Goal: Book appointment/travel/reservation

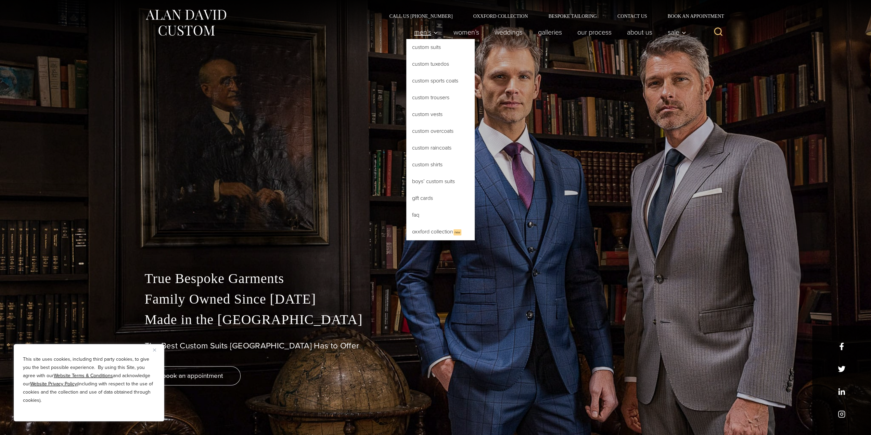
click at [433, 33] on icon "Primary Navigation" at bounding box center [436, 33] width 6 height 6
click at [422, 50] on link "Custom Suits" at bounding box center [440, 47] width 68 height 16
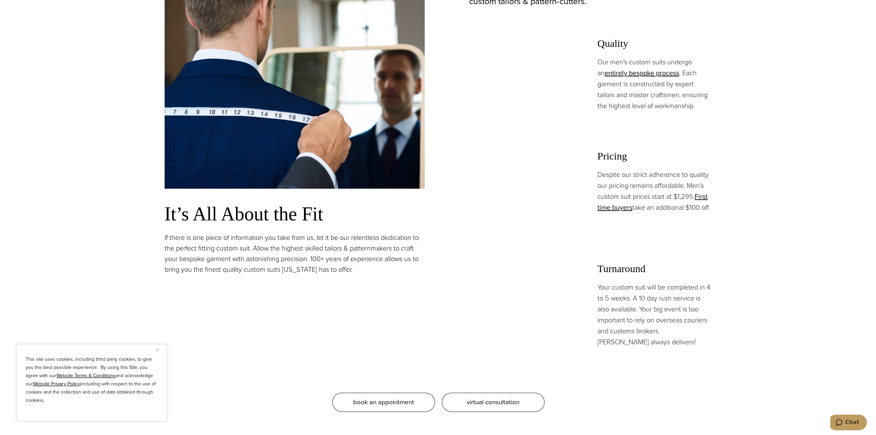
scroll to position [685, 0]
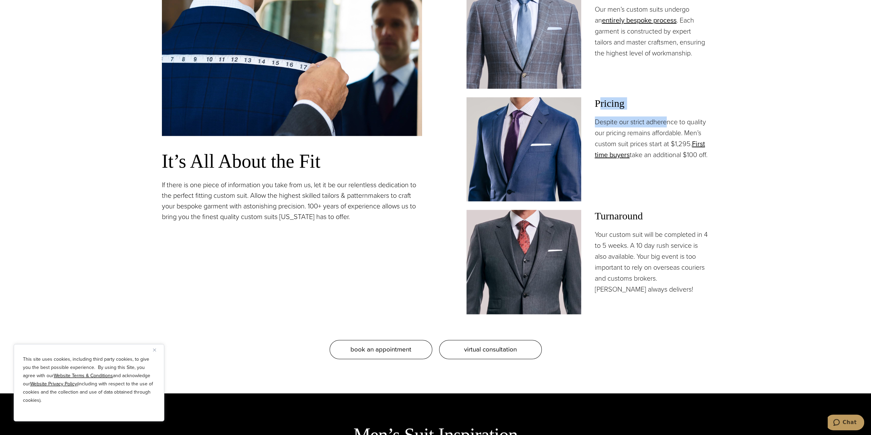
drag, startPoint x: 602, startPoint y: 100, endPoint x: 666, endPoint y: 119, distance: 67.1
click at [666, 119] on div "Pricing Despite our strict adherence to quality our pricing remains affordable.…" at bounding box center [652, 128] width 115 height 63
click at [666, 119] on p "Despite our strict adherence to quality our pricing remains affordable. Men’s c…" at bounding box center [652, 138] width 115 height 44
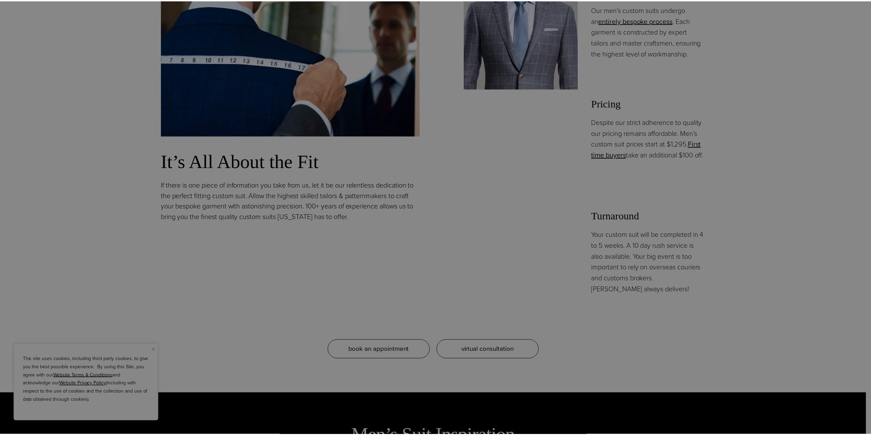
scroll to position [0, 0]
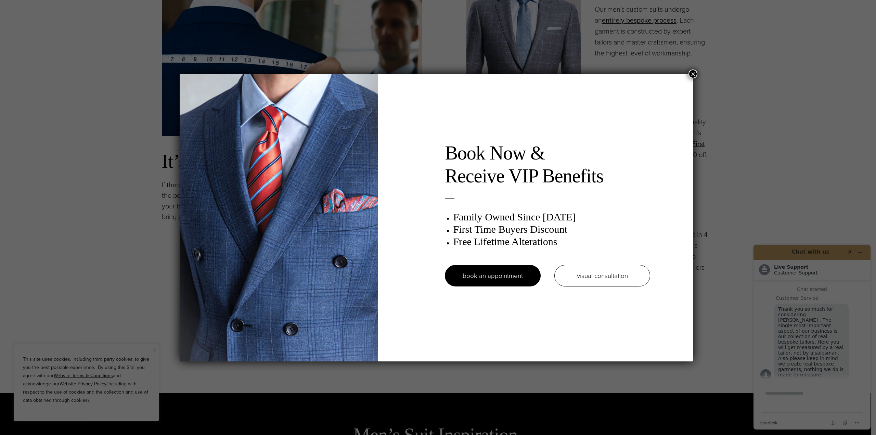
click at [694, 67] on div "Book Now & Receive VIP Benefits Family Owned Since 1913 First Time Buyers Disco…" at bounding box center [438, 217] width 876 height 435
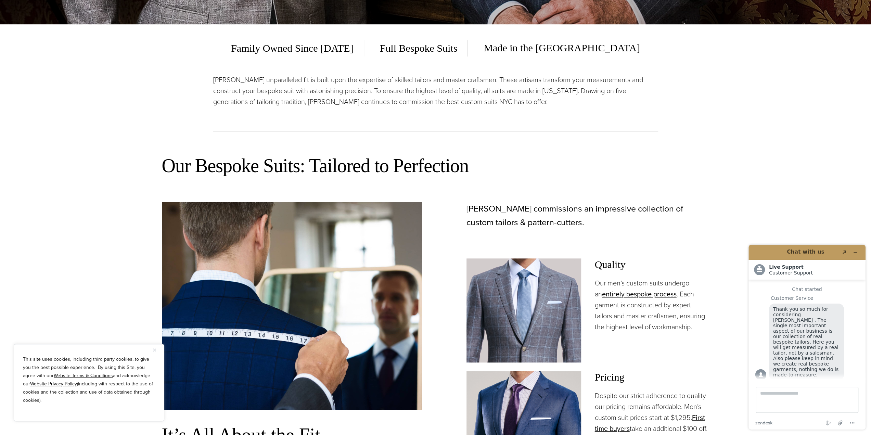
scroll to position [616, 0]
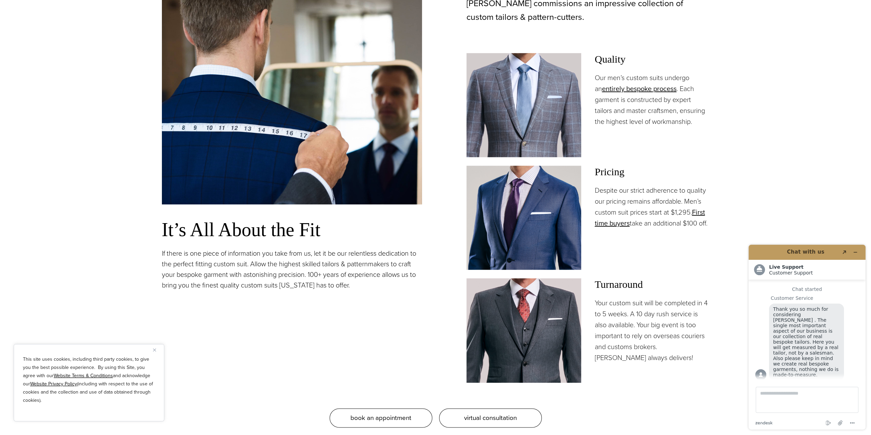
drag, startPoint x: 624, startPoint y: 207, endPoint x: 625, endPoint y: 215, distance: 7.6
click at [625, 215] on p "Despite our strict adherence to quality our pricing remains affordable. Men’s c…" at bounding box center [652, 207] width 115 height 44
drag, startPoint x: 618, startPoint y: 216, endPoint x: 650, endPoint y: 218, distance: 31.5
click at [650, 218] on p "Despite our strict adherence to quality our pricing remains affordable. Men’s c…" at bounding box center [652, 207] width 115 height 44
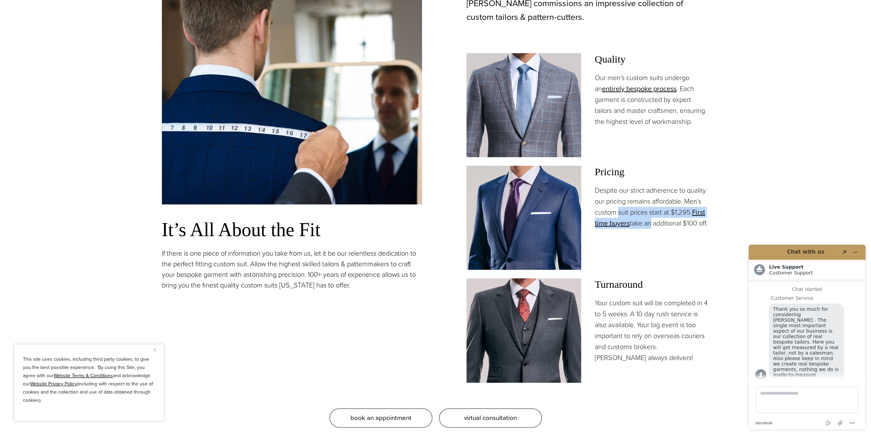
click at [650, 218] on p "Despite our strict adherence to quality our pricing remains affordable. Men’s c…" at bounding box center [652, 207] width 115 height 44
click at [653, 202] on p "Despite our strict adherence to quality our pricing remains affordable. Men’s c…" at bounding box center [652, 207] width 115 height 44
click at [705, 211] on link "First time buyers" at bounding box center [650, 217] width 110 height 21
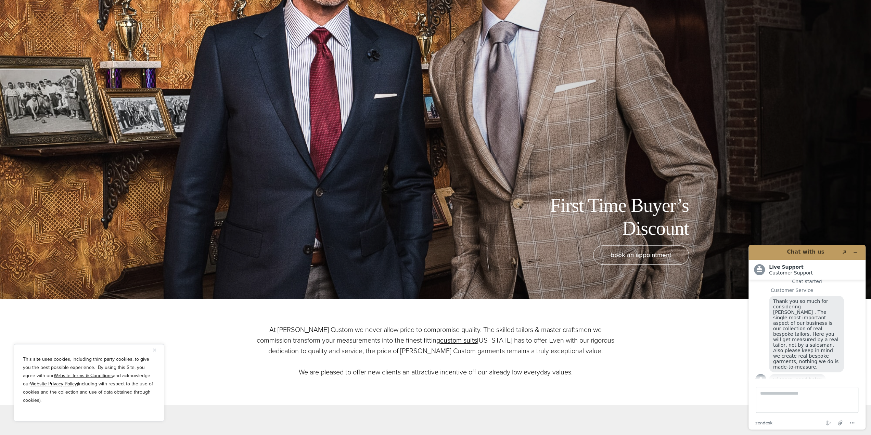
scroll to position [205, 0]
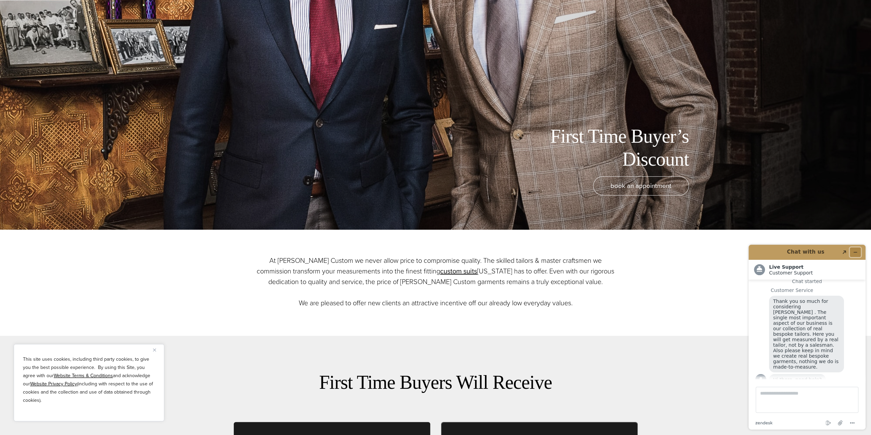
click at [853, 253] on icon "Minimize widget" at bounding box center [855, 252] width 5 height 5
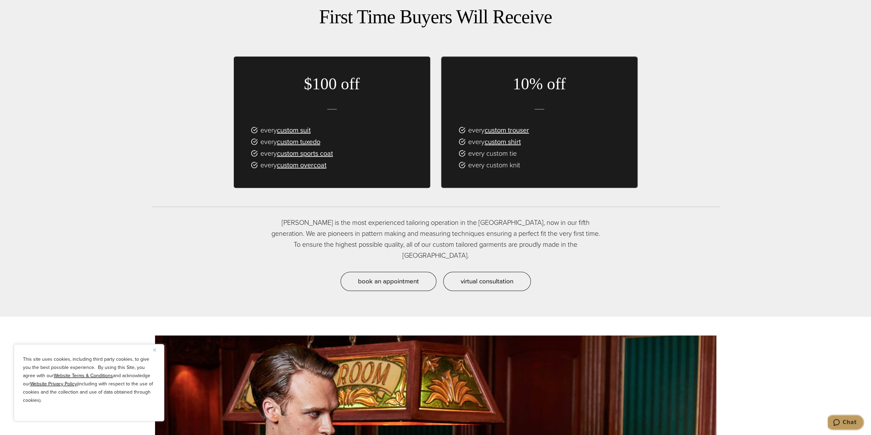
scroll to position [582, 0]
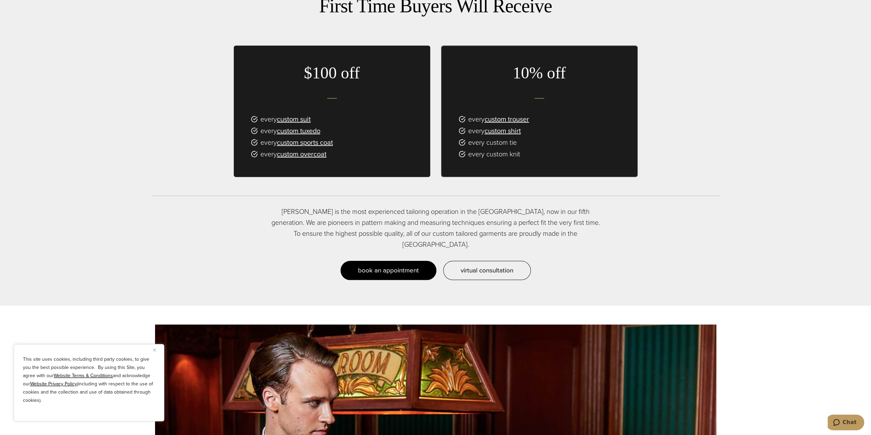
click at [367, 265] on span "book an appointment" at bounding box center [388, 270] width 61 height 10
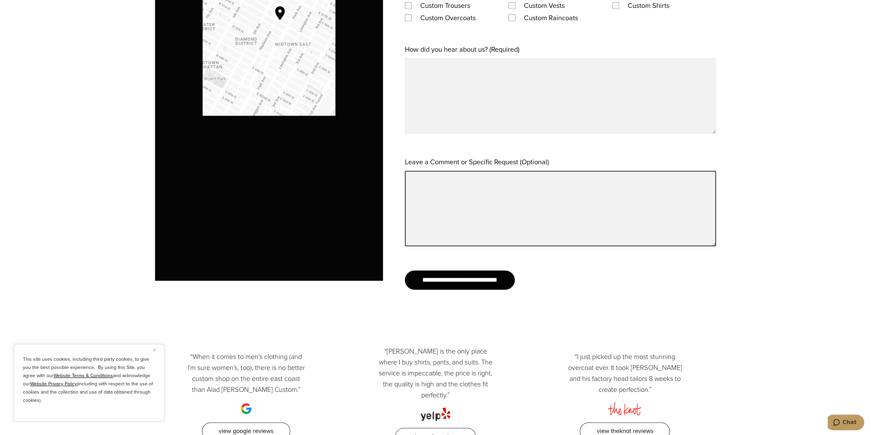
scroll to position [719, 0]
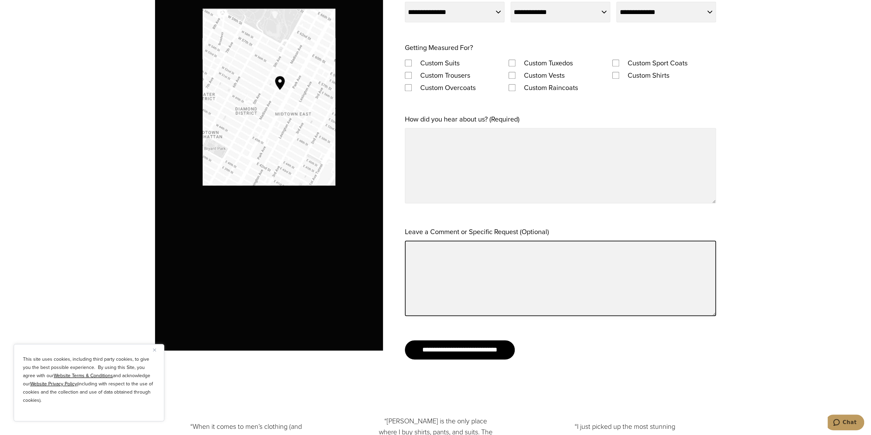
drag, startPoint x: 456, startPoint y: 216, endPoint x: 178, endPoint y: 173, distance: 281.0
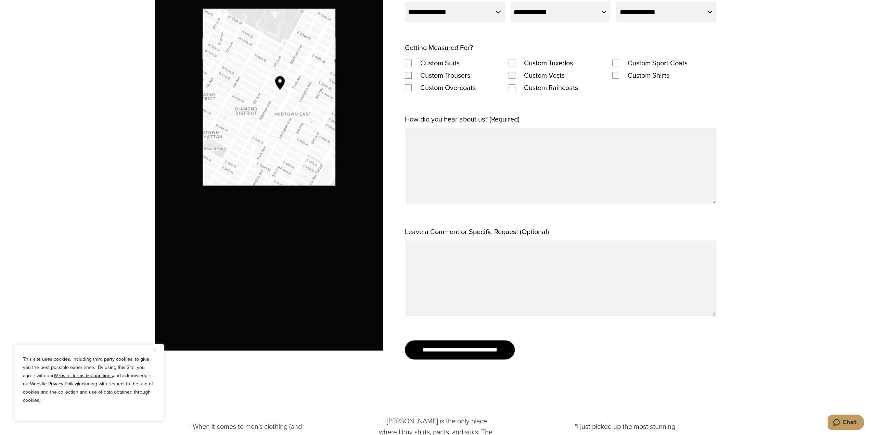
drag, startPoint x: 178, startPoint y: 173, endPoint x: 153, endPoint y: 106, distance: 71.4
click at [153, 106] on section "**********" at bounding box center [435, 50] width 871 height 668
